Goal: Find specific page/section: Find specific page/section

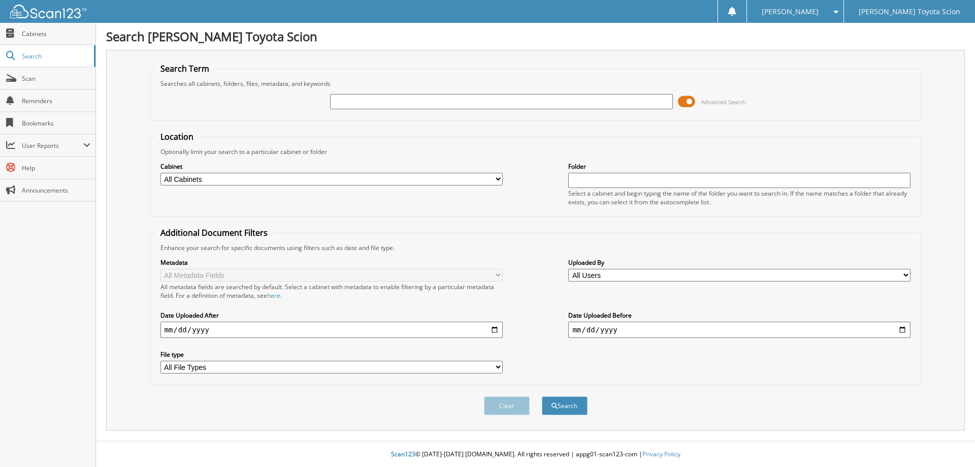
click at [368, 102] on input "text" at bounding box center [501, 101] width 342 height 15
type input "lx940161"
click at [683, 98] on span at bounding box center [686, 101] width 17 height 15
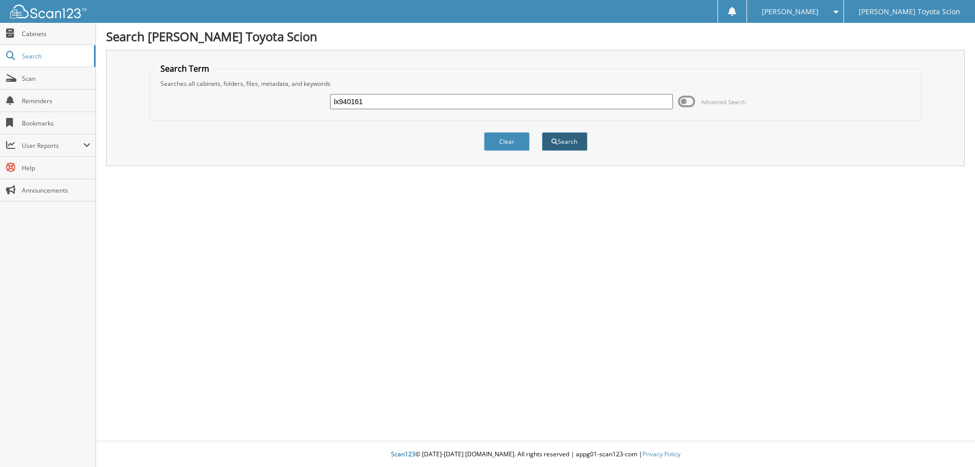
click at [554, 144] on button "Search" at bounding box center [565, 141] width 46 height 19
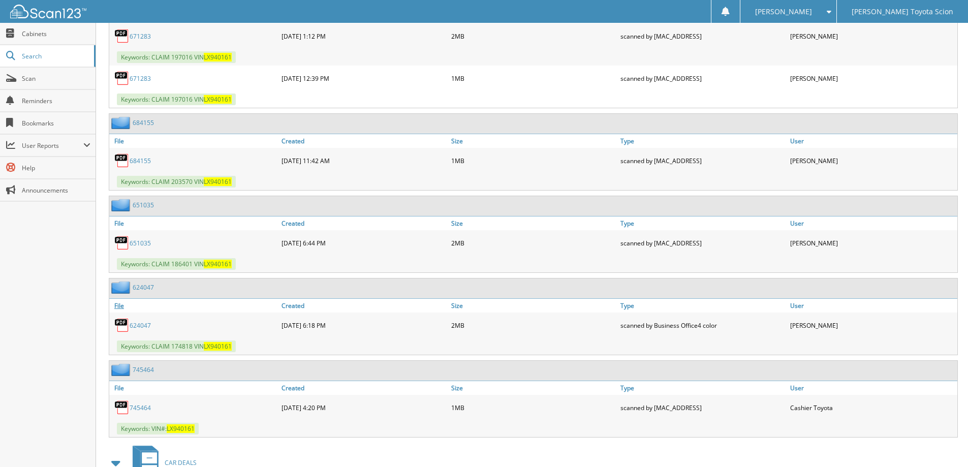
scroll to position [722, 0]
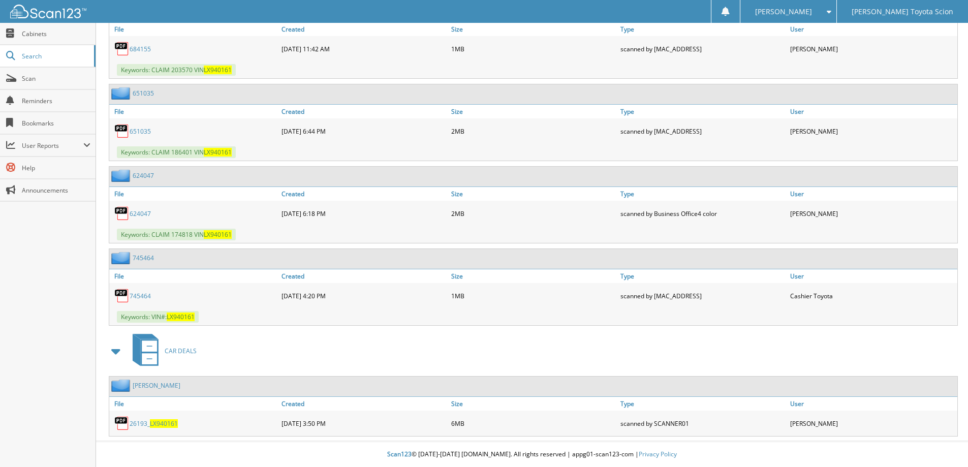
click at [159, 385] on link "[PERSON_NAME]" at bounding box center [157, 385] width 48 height 9
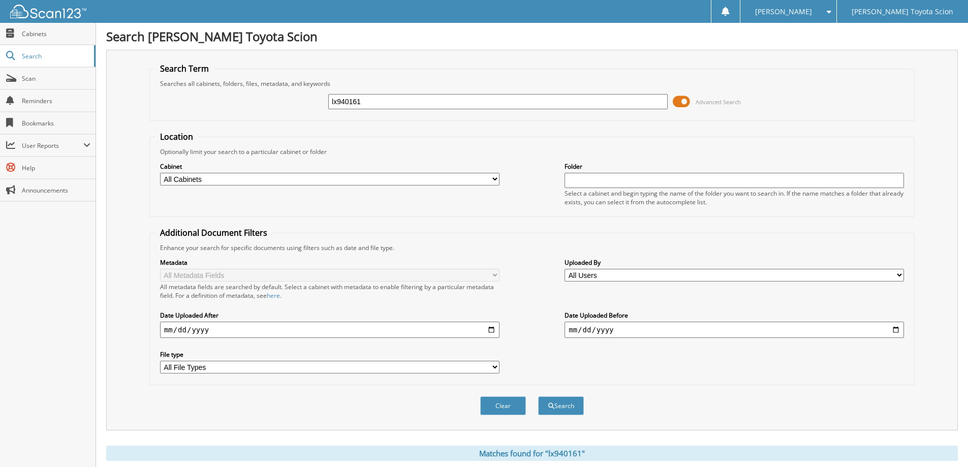
click at [383, 97] on input "lx940161" at bounding box center [497, 101] width 339 height 15
type input "l"
type input "brenda robbins"
click at [538, 396] on button "Search" at bounding box center [561, 405] width 46 height 19
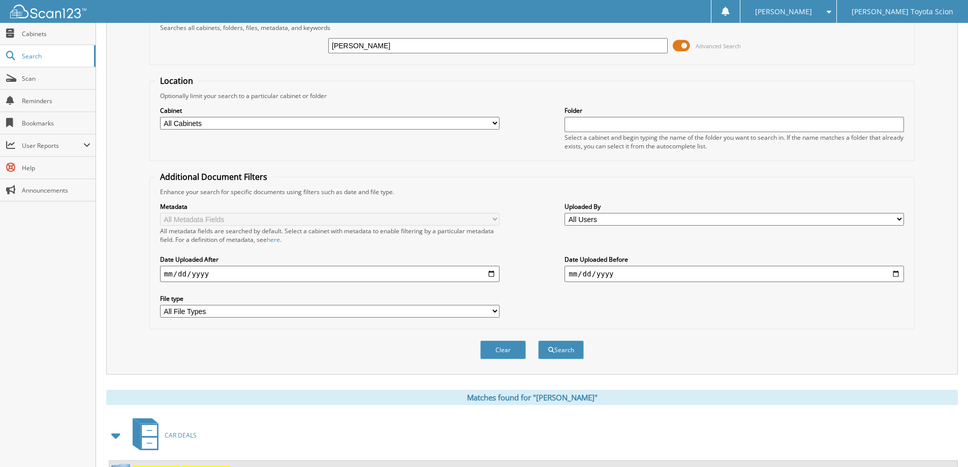
scroll to position [101, 0]
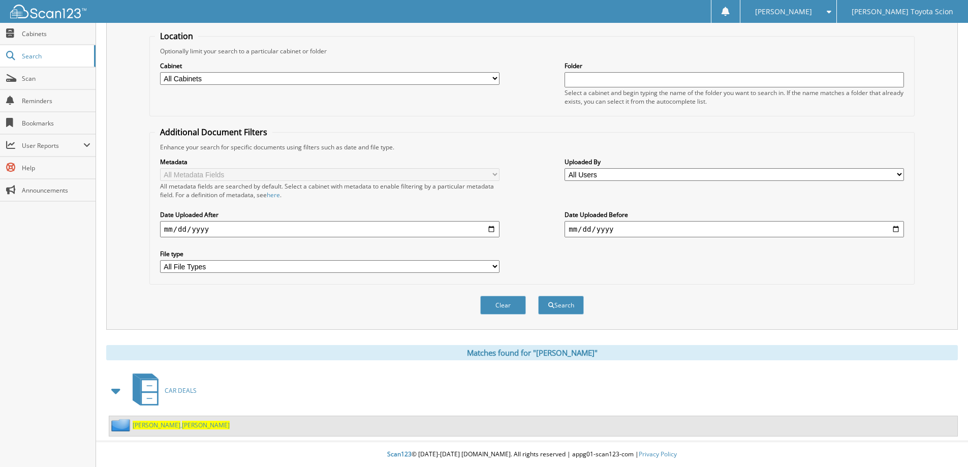
click at [182, 427] on span "BRENDA" at bounding box center [206, 425] width 48 height 9
